Goal: Find specific page/section: Find specific page/section

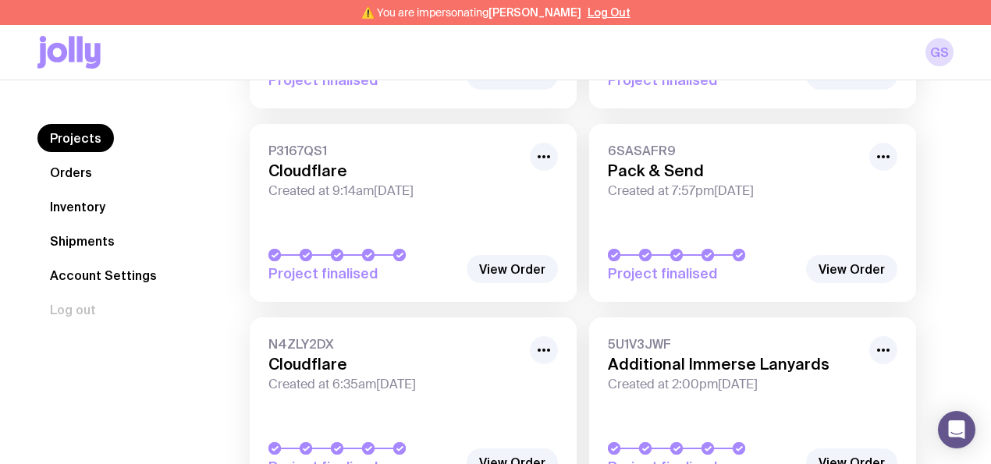
scroll to position [520, 0]
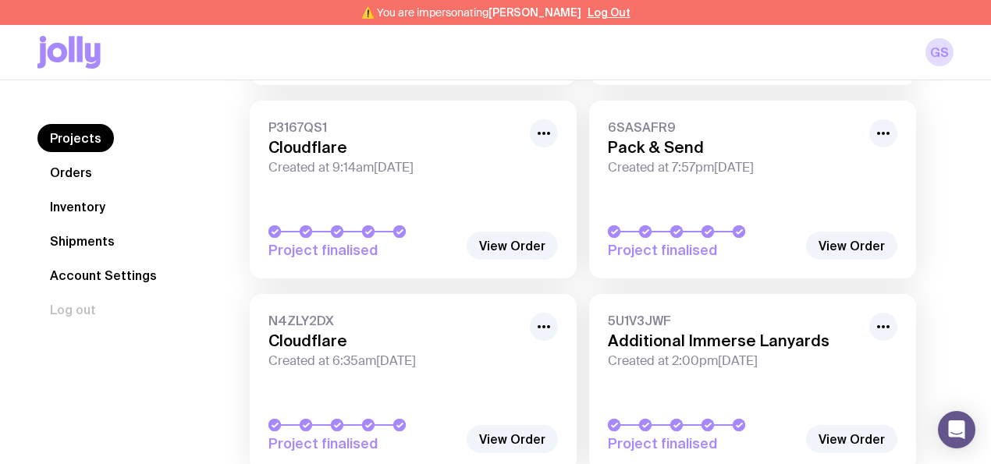
click at [75, 173] on link "Orders" at bounding box center [70, 172] width 67 height 28
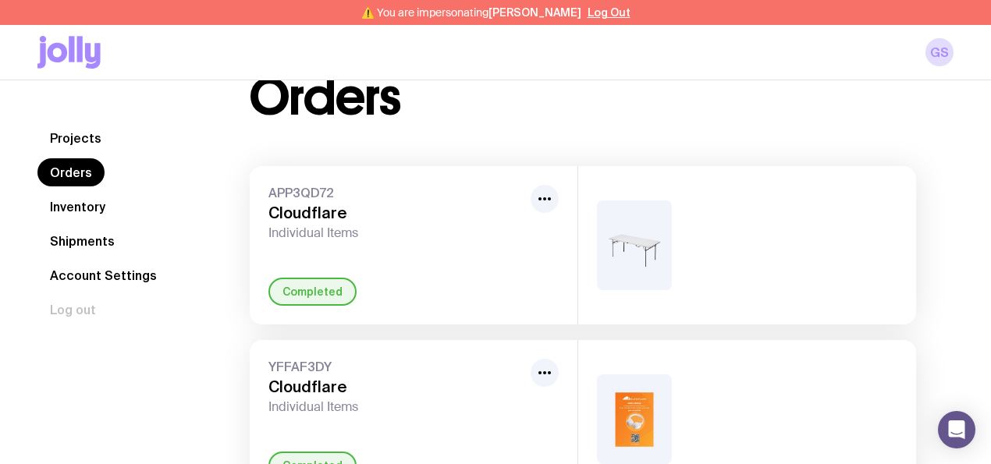
scroll to position [52, 0]
click at [73, 128] on link "Projects" at bounding box center [75, 138] width 76 height 28
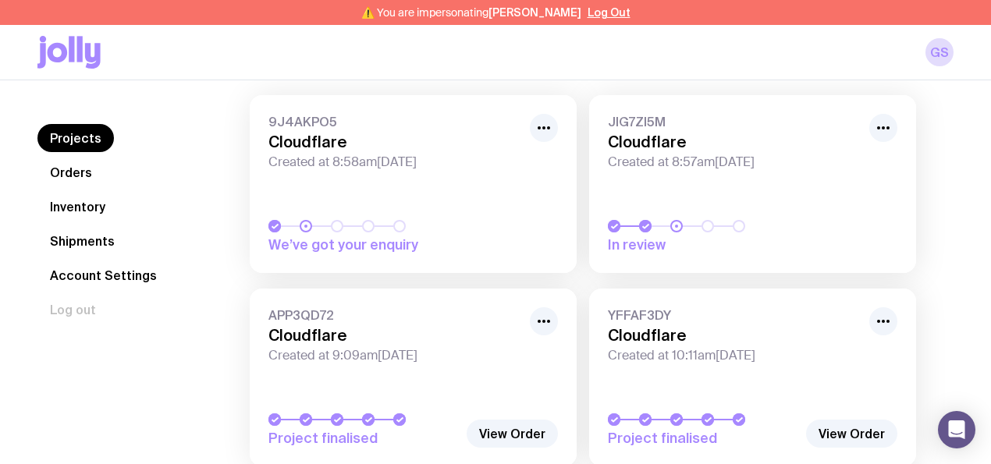
scroll to position [156, 0]
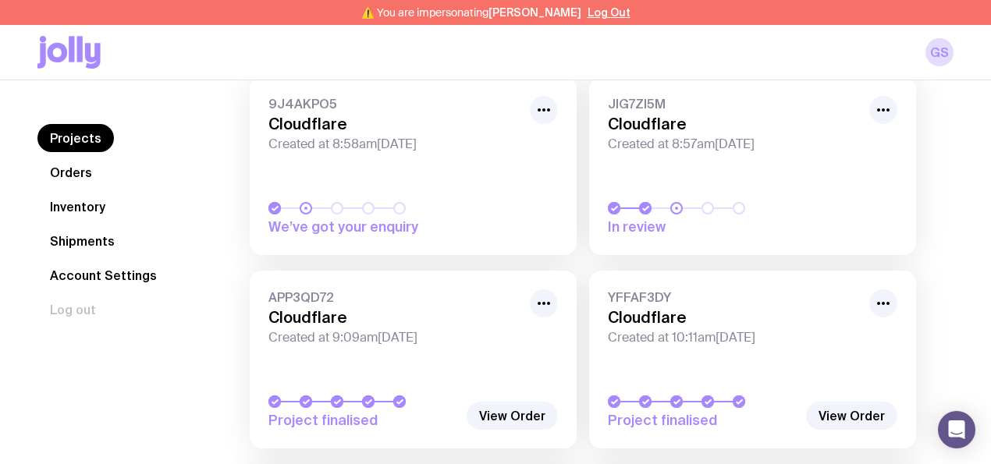
click at [59, 176] on link "Orders" at bounding box center [70, 172] width 67 height 28
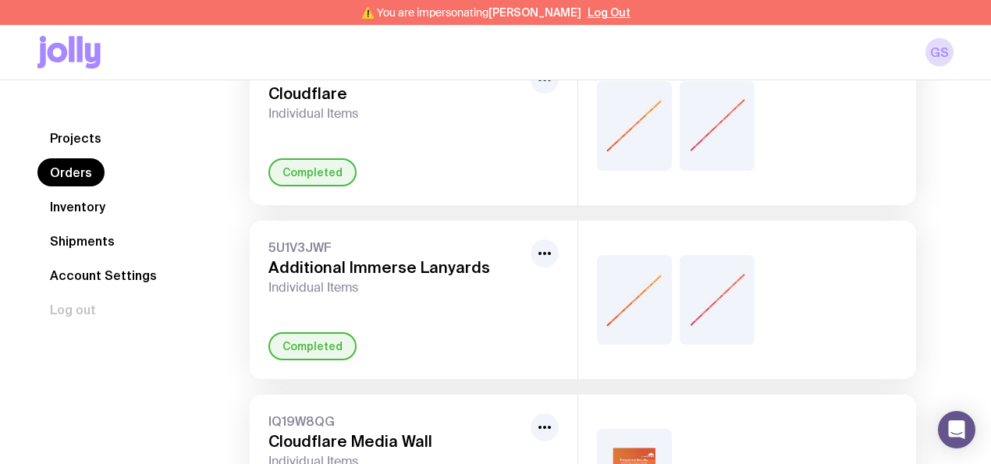
scroll to position [884, 0]
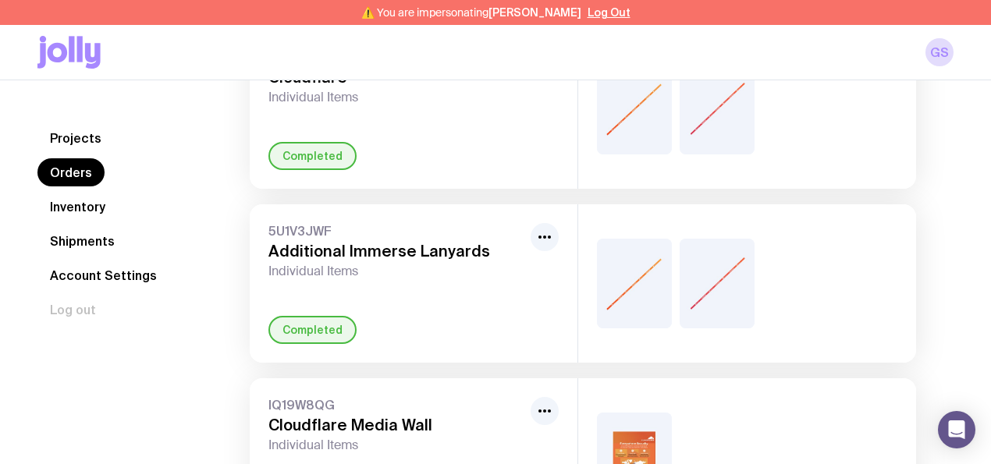
click at [99, 212] on link "Inventory" at bounding box center [77, 207] width 80 height 28
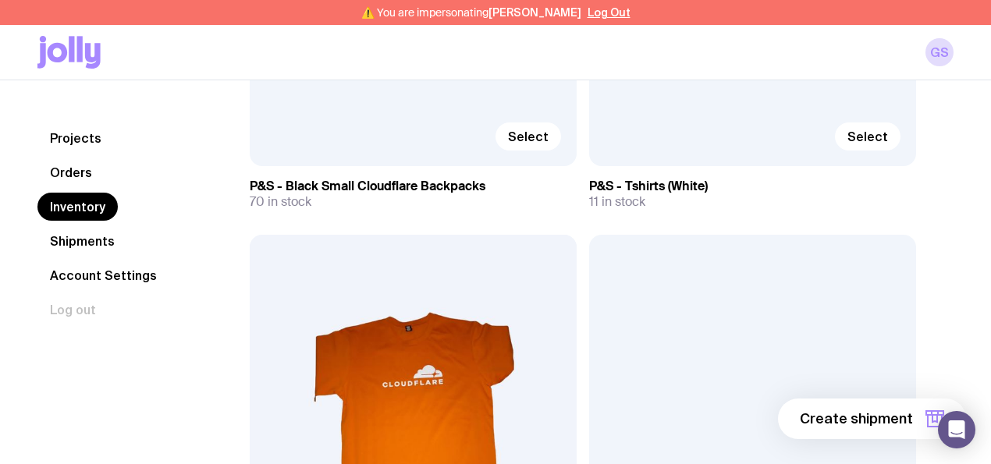
scroll to position [2289, 0]
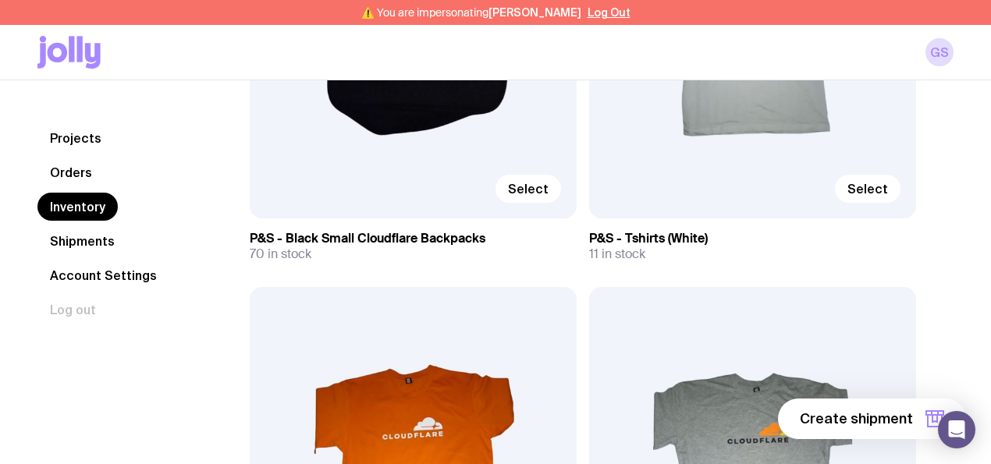
click at [0, 0] on input "Select" at bounding box center [0, 0] width 0 height 0
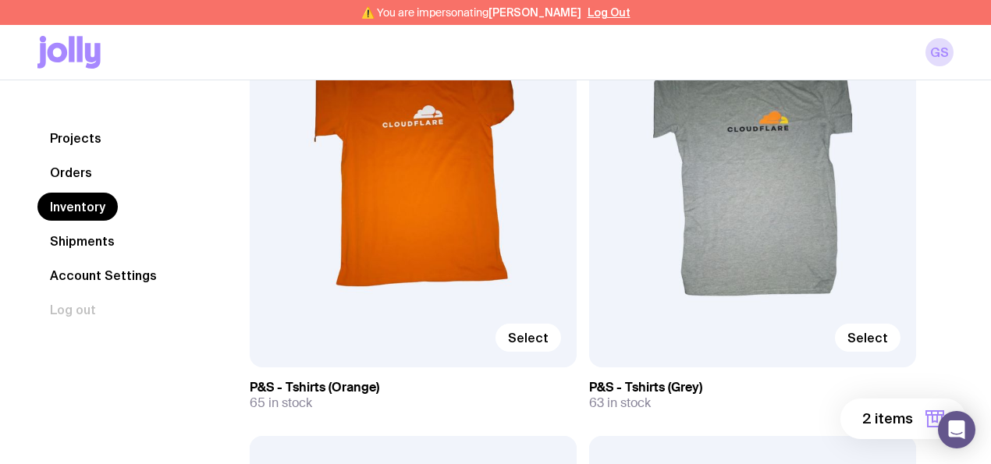
scroll to position [2549, 0]
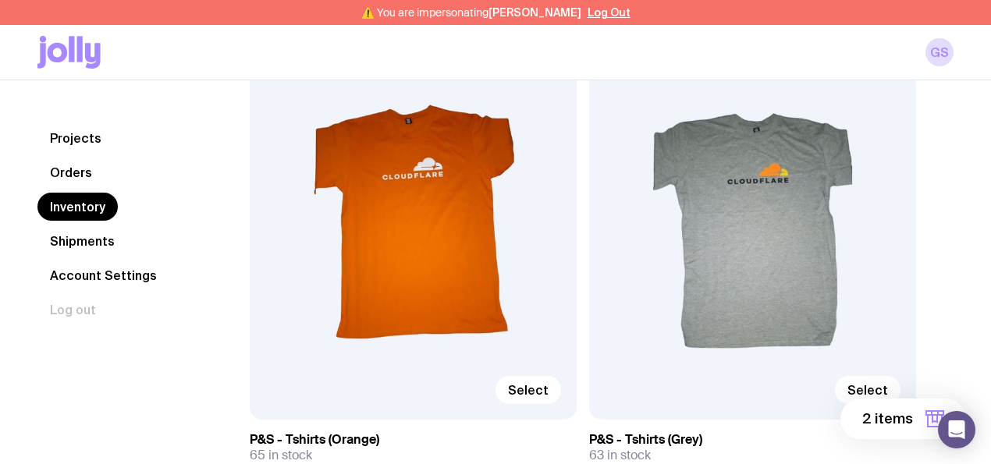
click at [83, 246] on link "Shipments" at bounding box center [82, 241] width 90 height 28
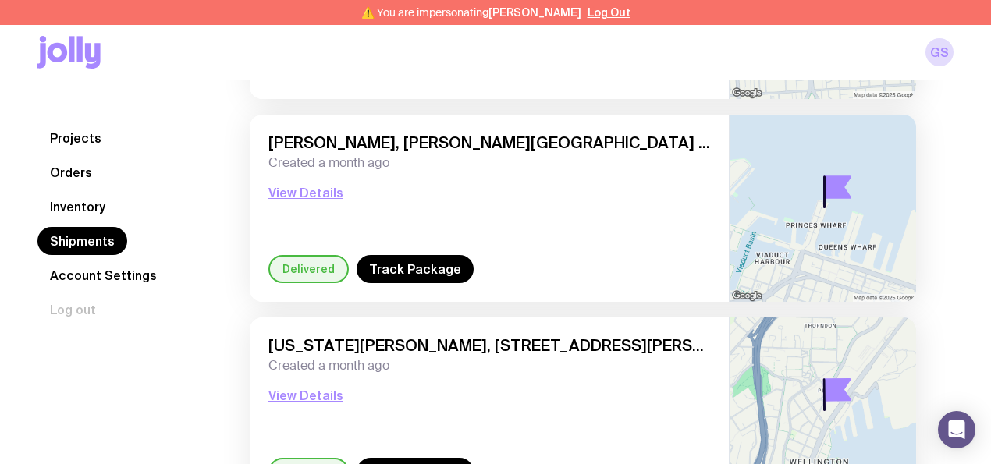
scroll to position [2133, 0]
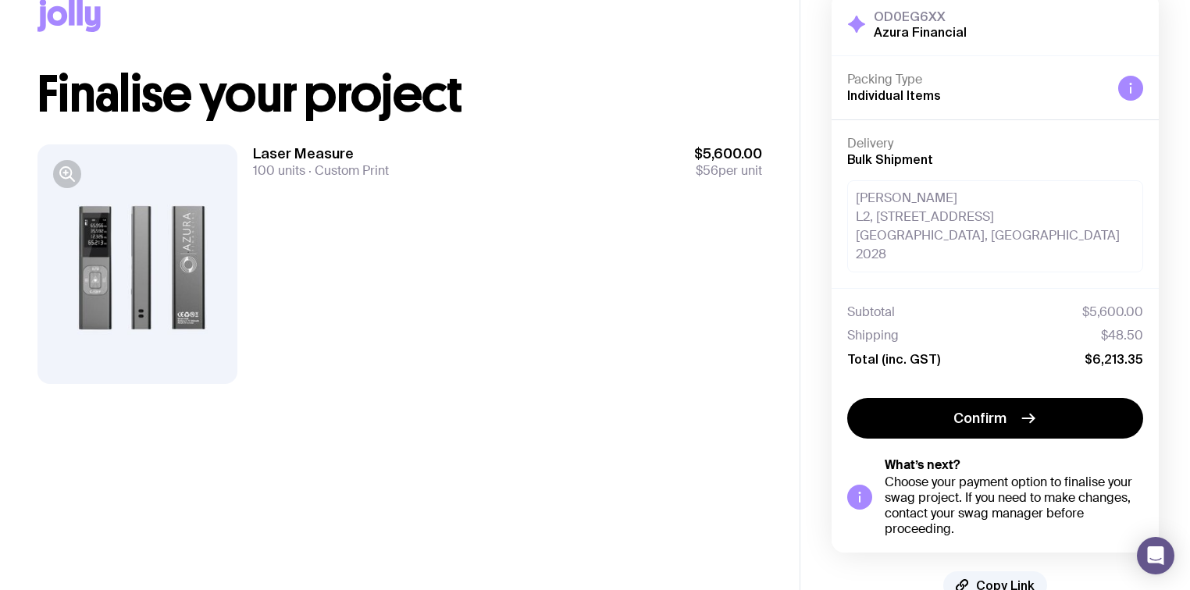
scroll to position [59, 0]
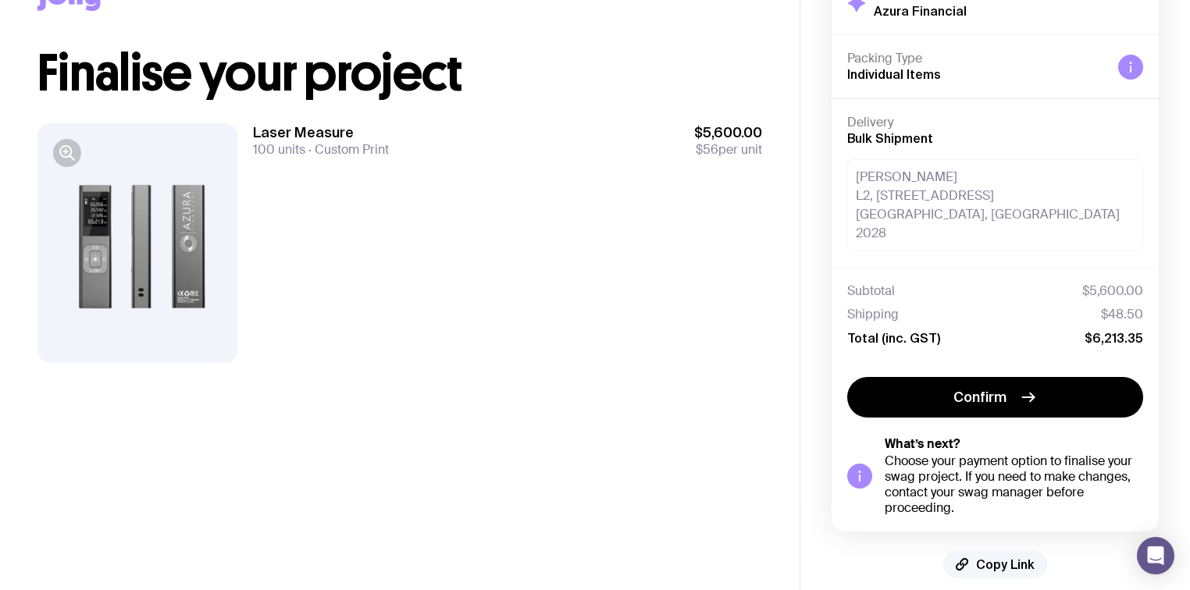
click at [991, 557] on span "Copy Link" at bounding box center [1005, 565] width 59 height 16
click at [991, 557] on span "Copied!" at bounding box center [1005, 565] width 47 height 16
